Goal: Transaction & Acquisition: Subscribe to service/newsletter

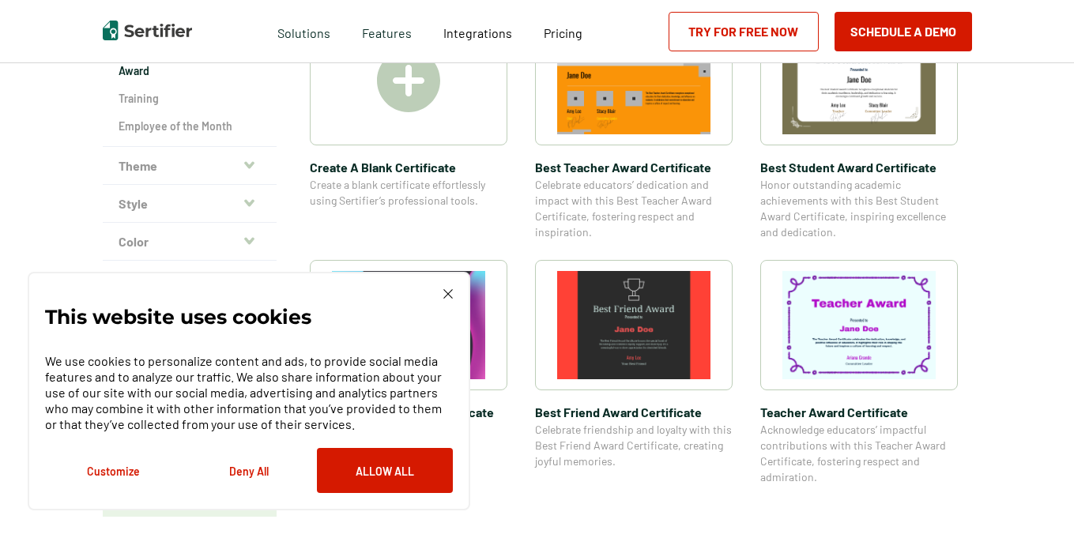
scroll to position [334, 0]
click at [451, 288] on div "This website uses cookies We use cookies to personalize content and ads, to pro…" at bounding box center [249, 391] width 443 height 239
click at [444, 296] on img at bounding box center [448, 293] width 9 height 9
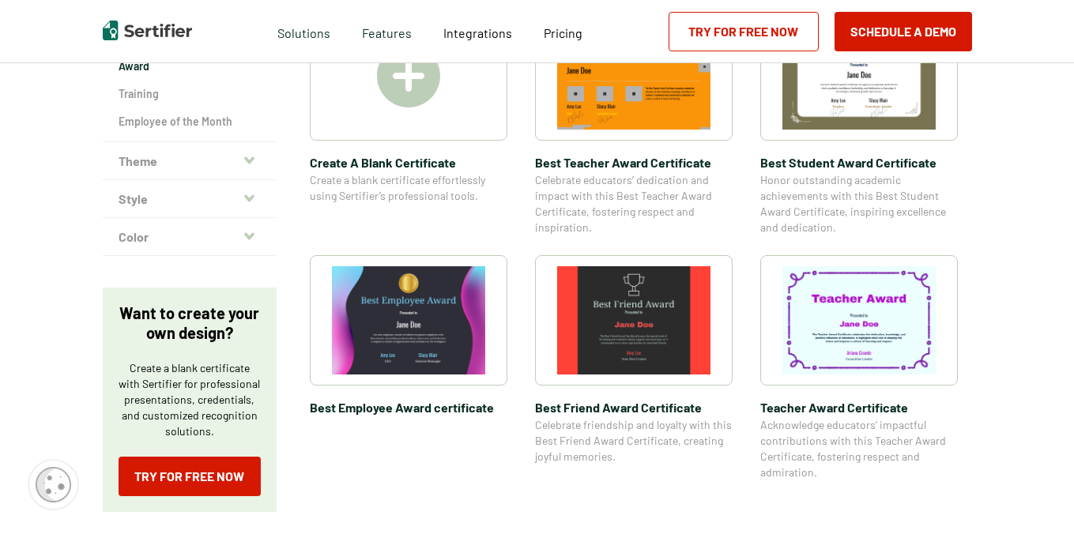
scroll to position [165, 0]
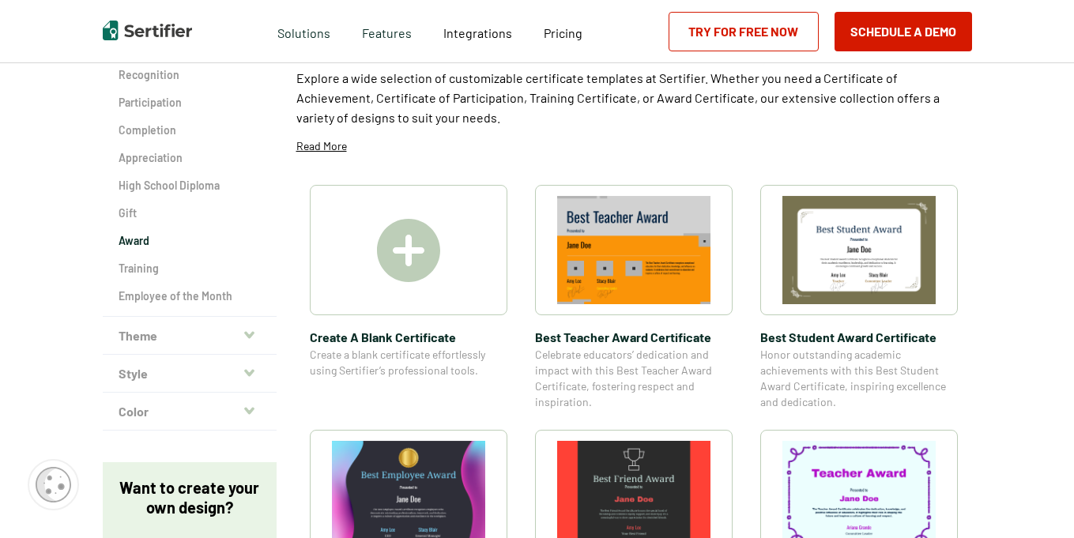
click at [429, 244] on img at bounding box center [408, 250] width 63 height 63
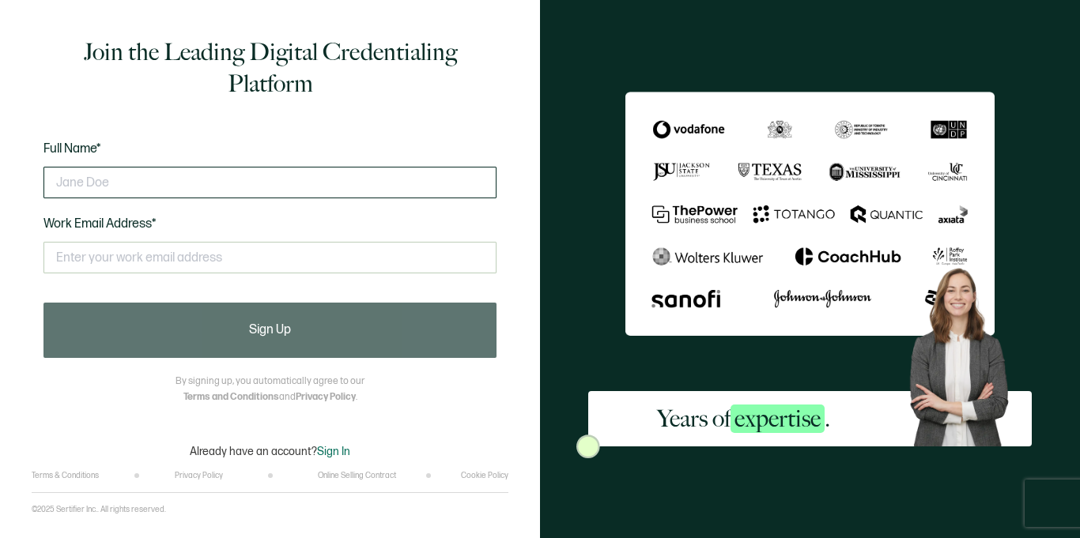
click at [138, 188] on input "text" at bounding box center [269, 183] width 453 height 32
type input "[EMAIL_ADDRESS][DOMAIN_NAME]"
drag, startPoint x: 176, startPoint y: 182, endPoint x: 56, endPoint y: 176, distance: 119.5
click at [56, 176] on input "[EMAIL_ADDRESS][DOMAIN_NAME]" at bounding box center [269, 183] width 453 height 32
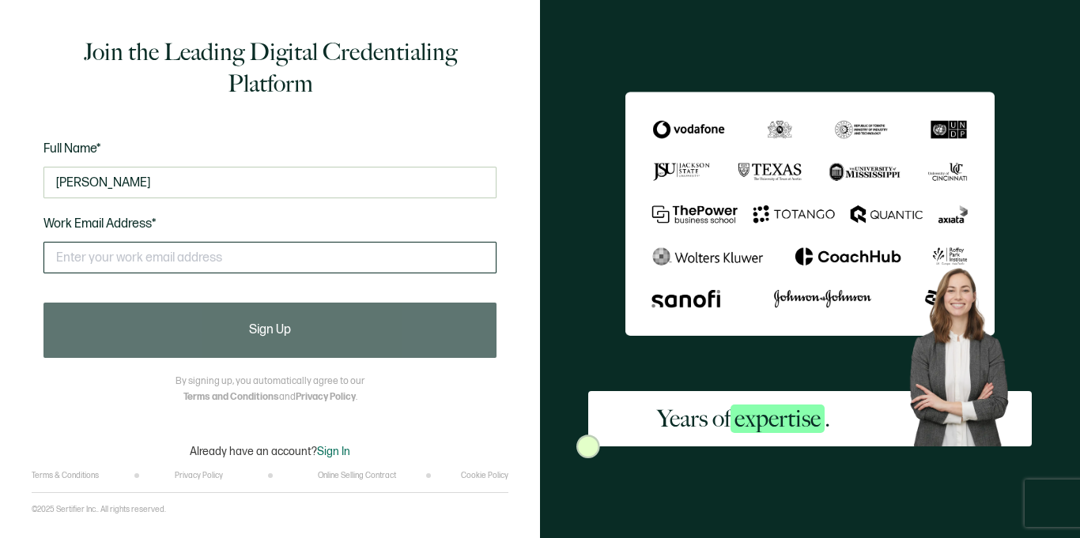
click at [166, 265] on input "text" at bounding box center [269, 258] width 453 height 32
type input "[PERSON_NAME]"
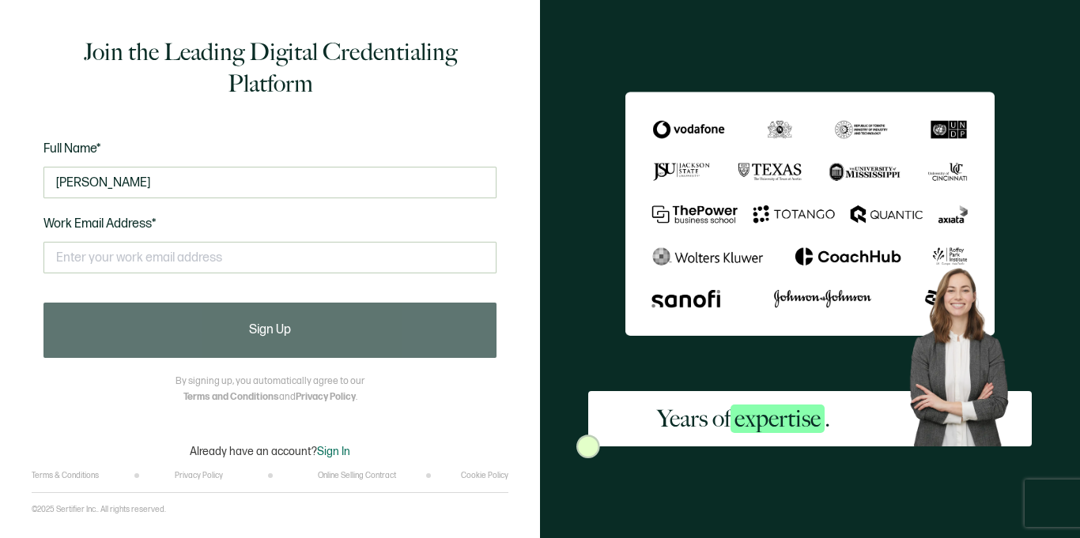
type input "[EMAIL_ADDRESS][DOMAIN_NAME]"
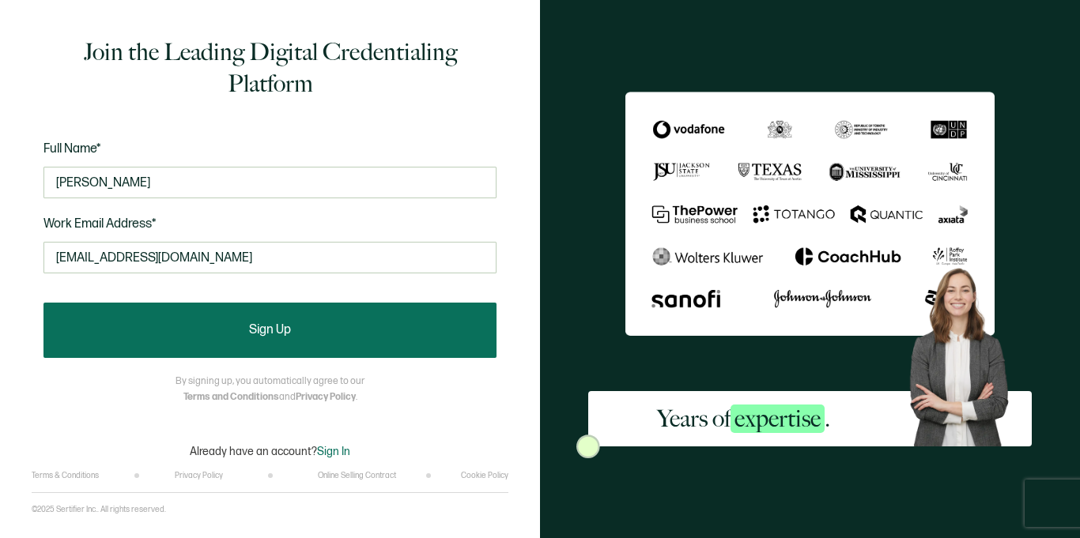
click at [225, 331] on button "Sign Up" at bounding box center [269, 330] width 453 height 55
